Goal: Task Accomplishment & Management: Manage account settings

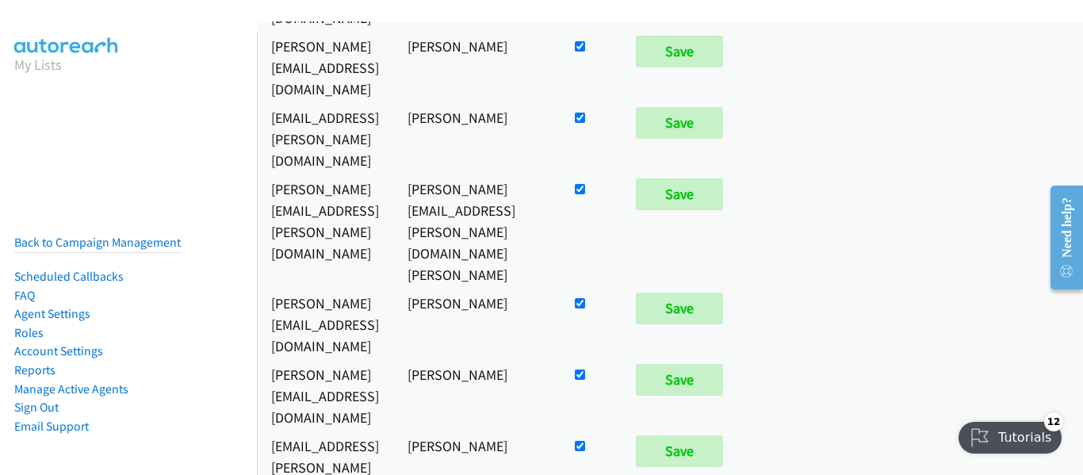
scroll to position [238, 0]
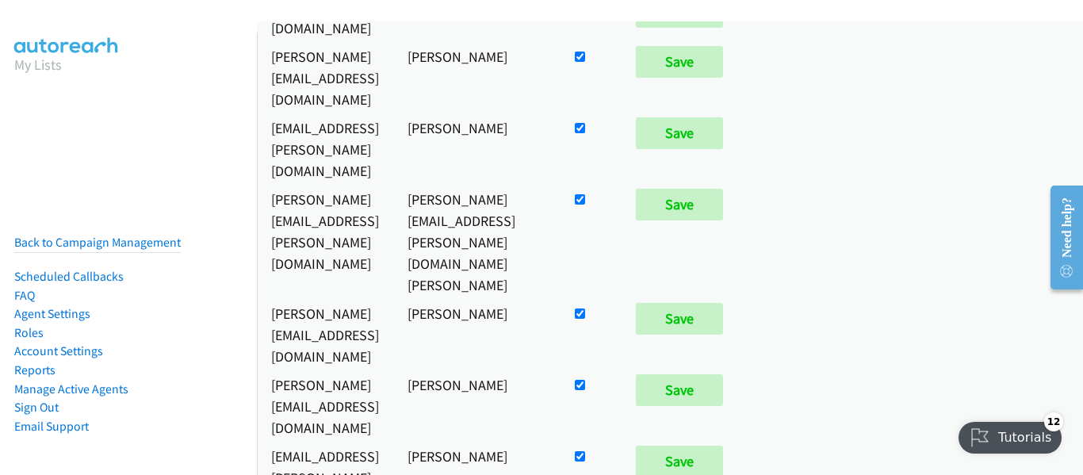
click at [585, 308] on input "checkbox" at bounding box center [580, 313] width 10 height 10
checkbox input "false"
click at [723, 303] on input "Save" at bounding box center [679, 319] width 87 height 32
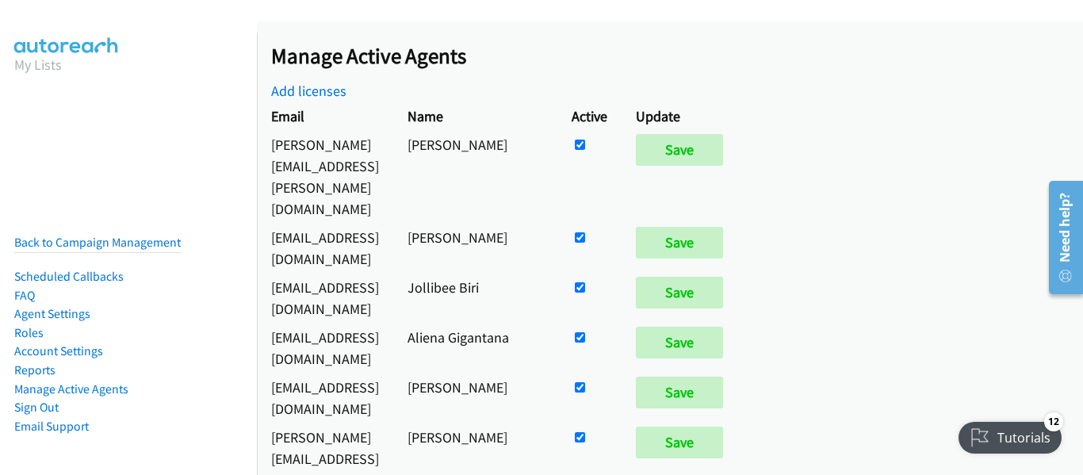
scroll to position [7849, 0]
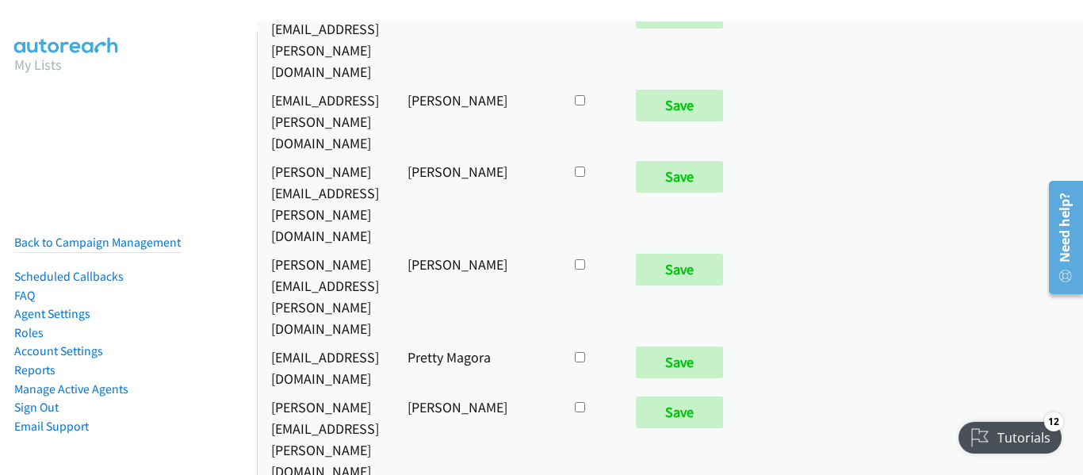
checkbox input "true"
